Goal: Find specific page/section: Find specific page/section

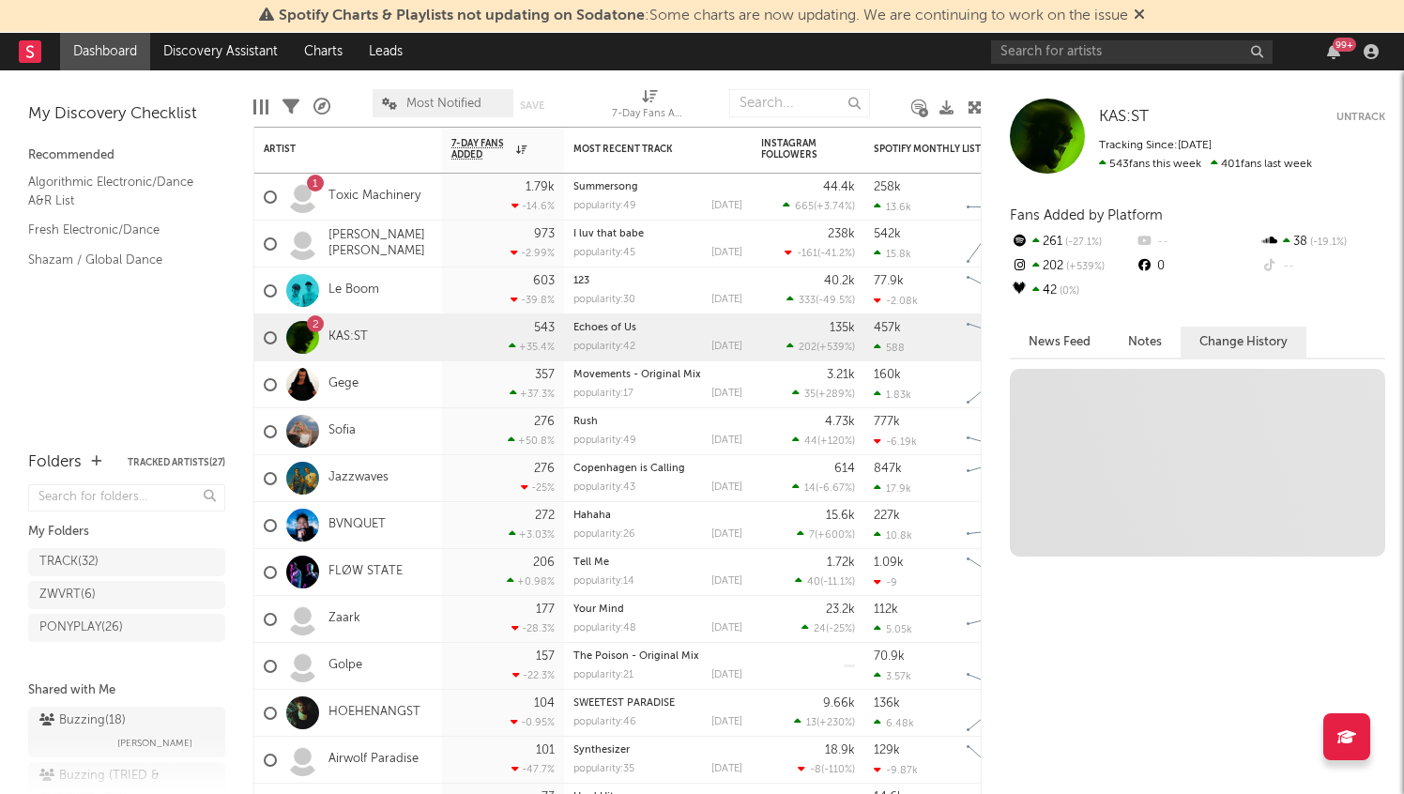
scroll to position [74, 0]
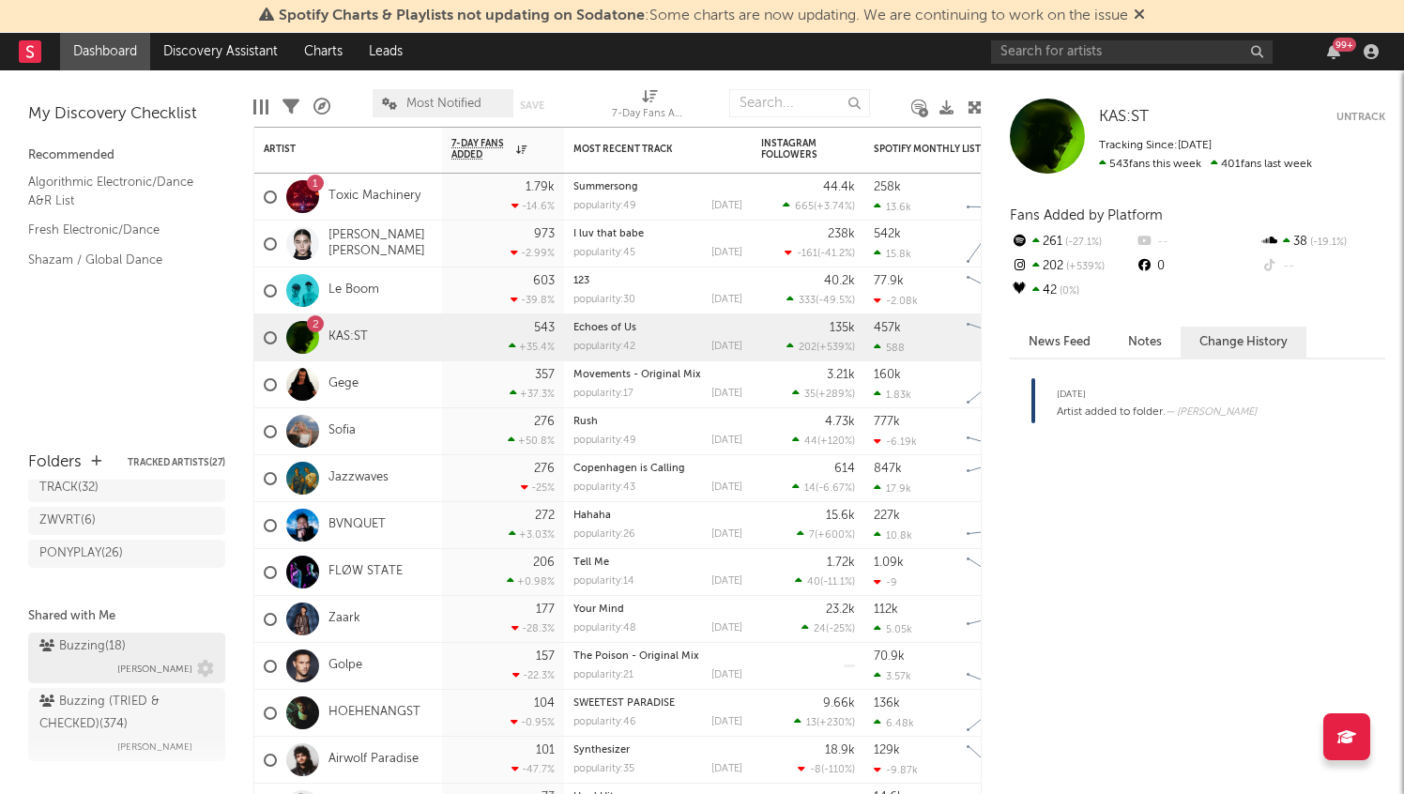
click at [125, 646] on div "Buzzing ( 18 )" at bounding box center [82, 646] width 86 height 23
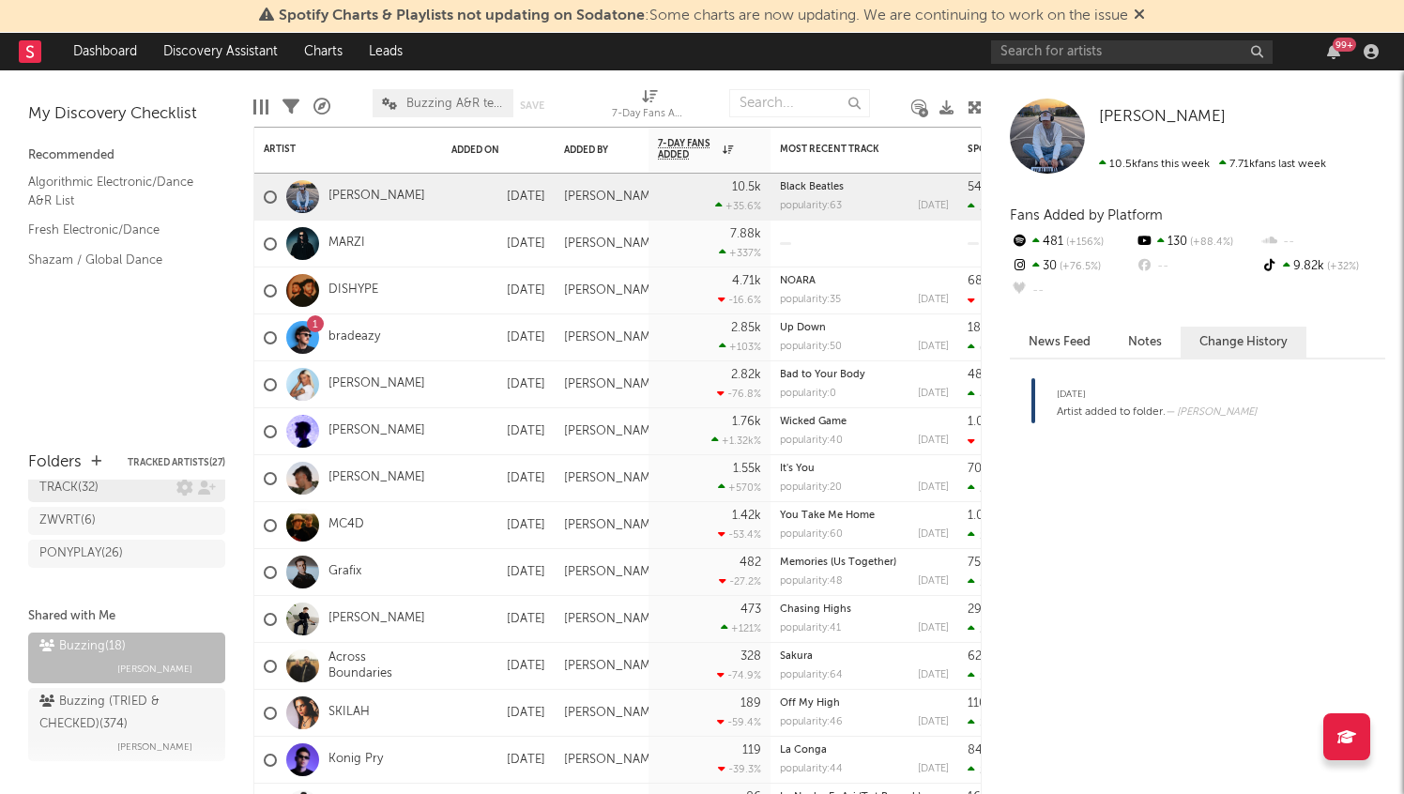
click at [105, 499] on link "TRACK ( 32 )" at bounding box center [126, 488] width 197 height 28
